Goal: Transaction & Acquisition: Book appointment/travel/reservation

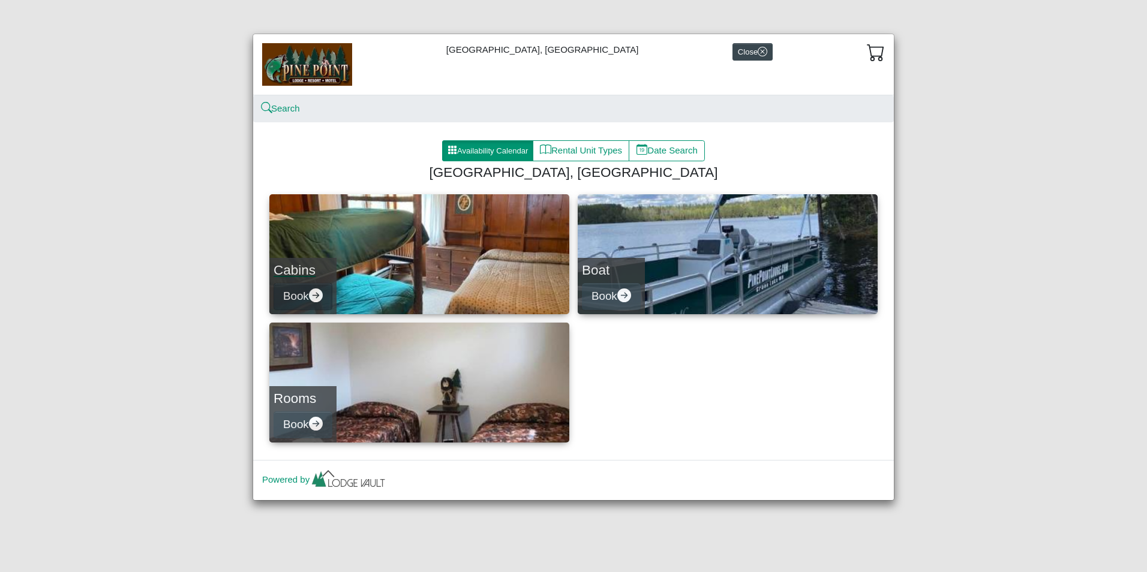
click at [306, 302] on button "Book" at bounding box center [302, 296] width 59 height 27
click at [306, 302] on div "[GEOGRAPHIC_DATA], Resort & Motel Close Search Availability Calendar Rental Uni…" at bounding box center [573, 286] width 1147 height 572
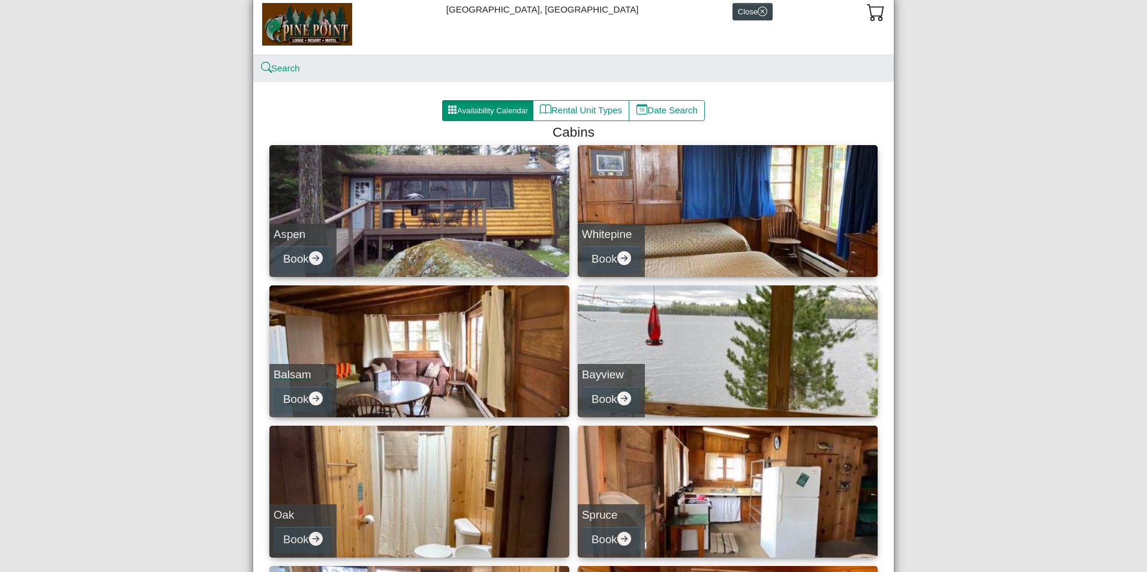
scroll to position [120, 0]
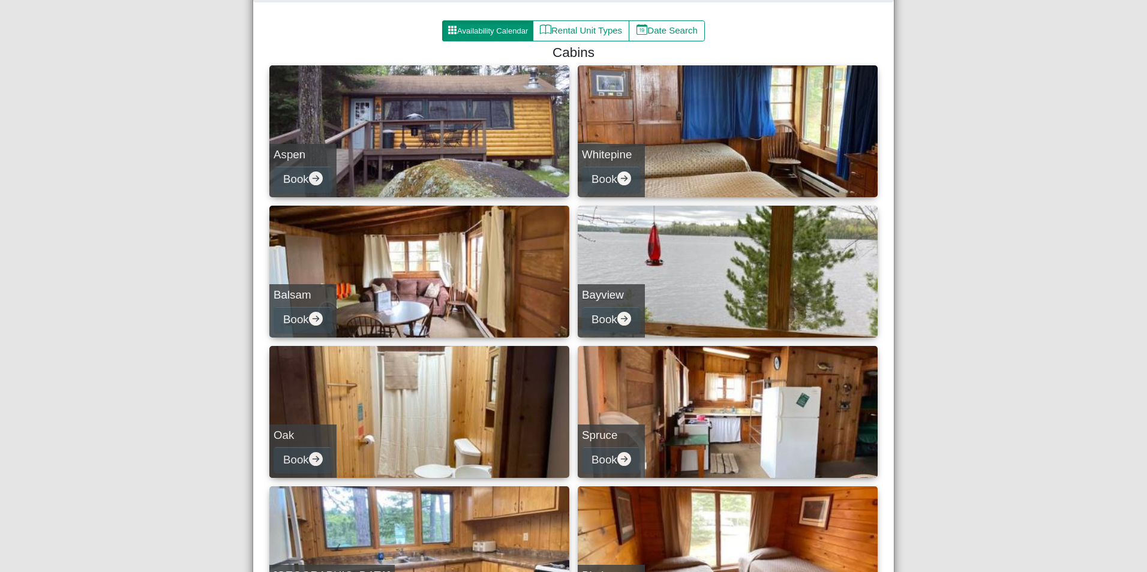
click at [647, 318] on link "Bayview Book" at bounding box center [728, 272] width 300 height 132
select select "*"
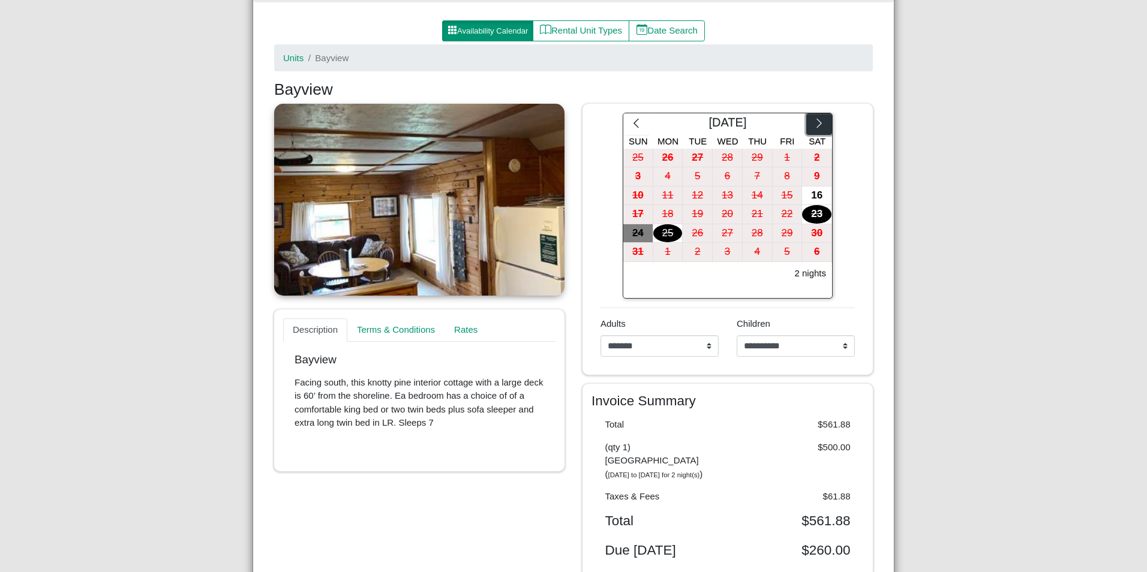
click at [816, 118] on button "button" at bounding box center [819, 124] width 26 height 22
